Goal: Information Seeking & Learning: Get advice/opinions

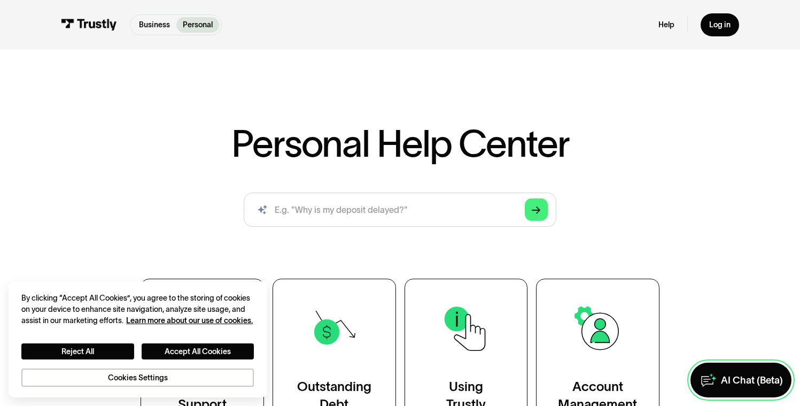
click at [757, 376] on div "AI Chat (Beta)" at bounding box center [752, 380] width 62 height 13
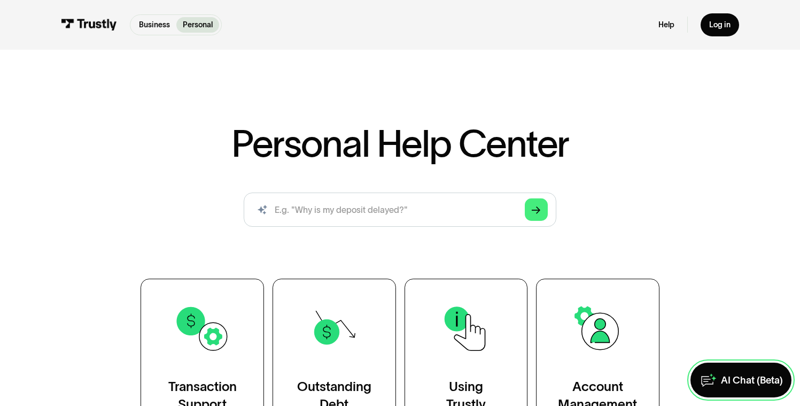
click at [733, 381] on div "AI Chat (Beta)" at bounding box center [752, 380] width 62 height 13
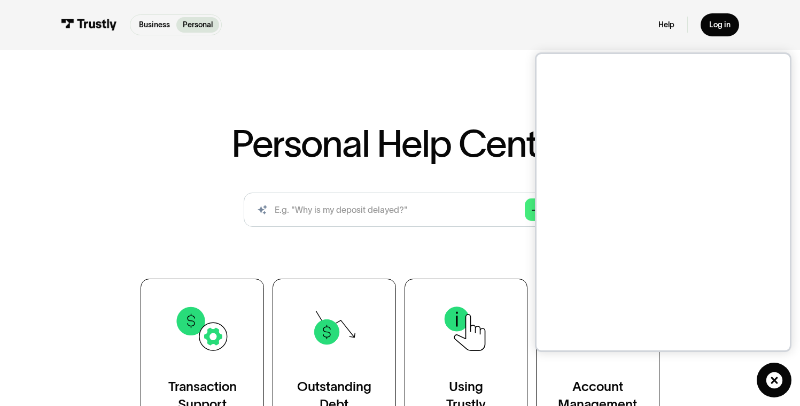
scroll to position [219, 0]
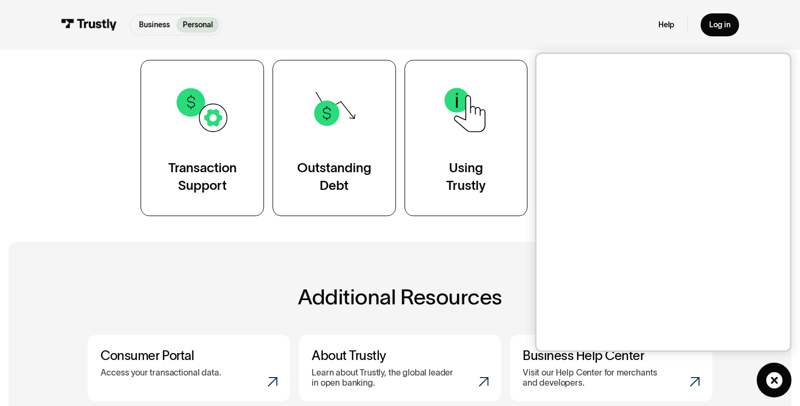
click at [198, 259] on div "Additional resources ( 4 / 4 ) Learn more about Trustly by checking out our blo…" at bounding box center [400, 380] width 740 height 277
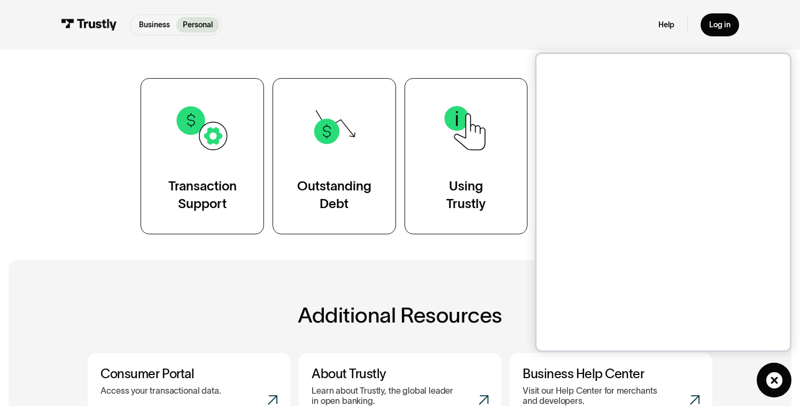
scroll to position [199, 0]
